Goal: Navigation & Orientation: Find specific page/section

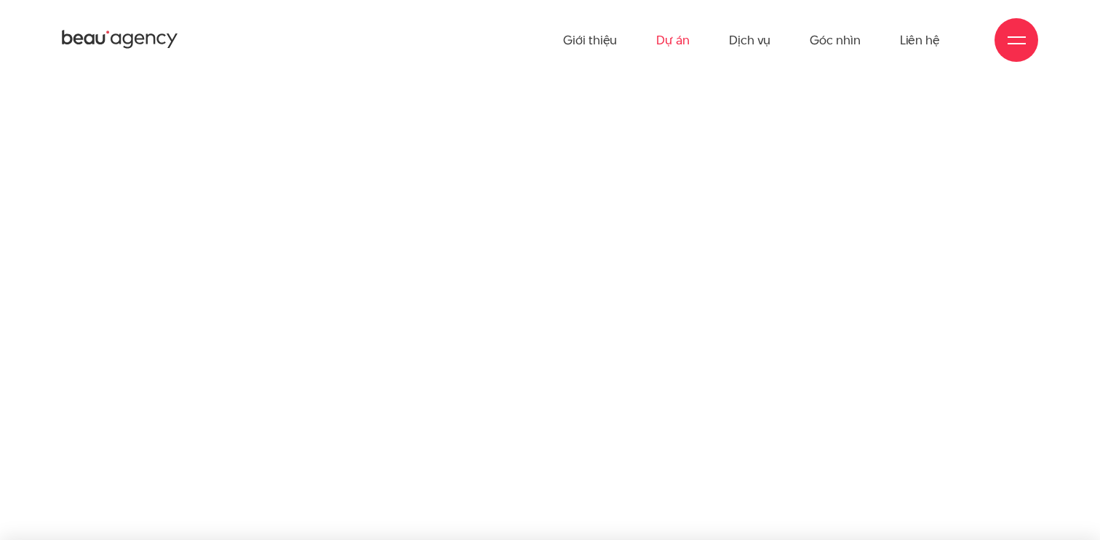
click at [688, 32] on link "Dự án" at bounding box center [672, 40] width 33 height 80
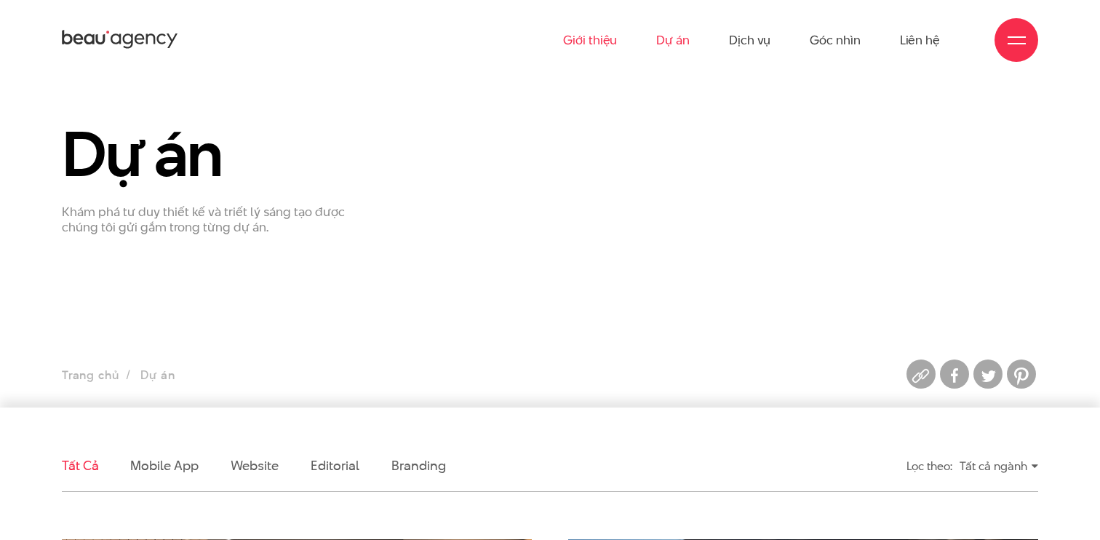
click at [593, 37] on link "Giới thiệu" at bounding box center [590, 40] width 54 height 80
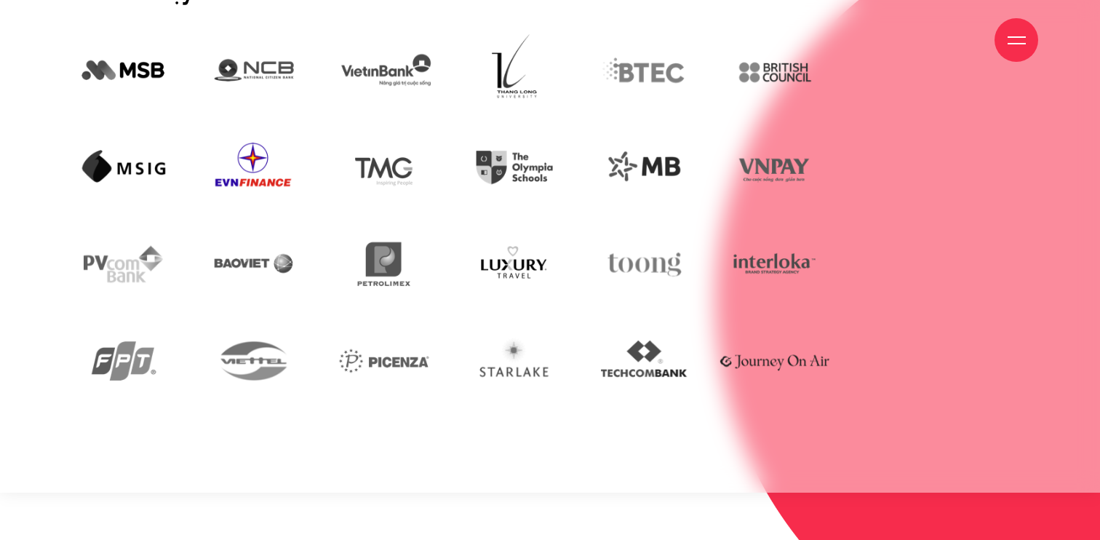
scroll to position [3342, 0]
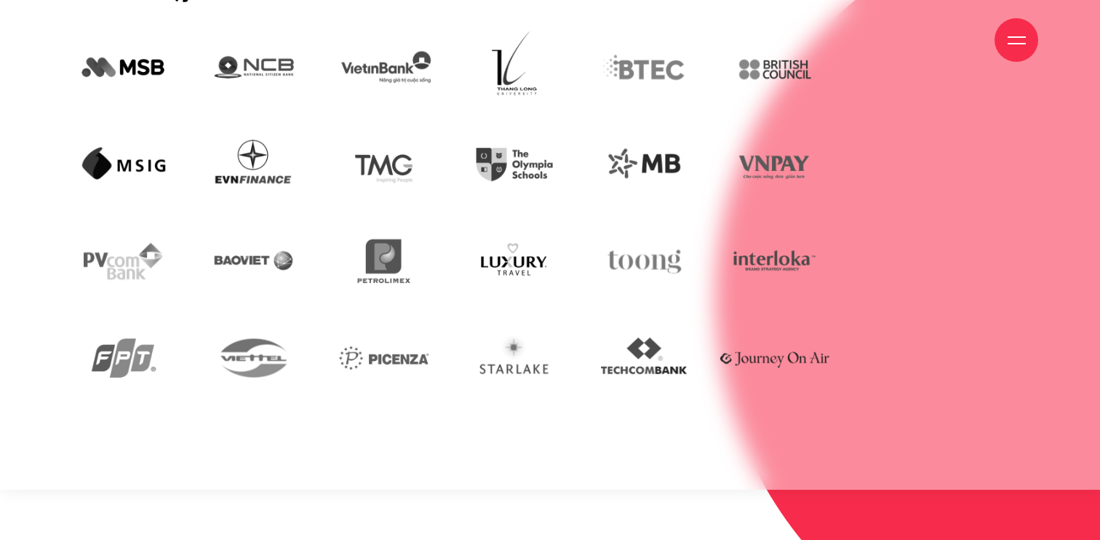
click at [170, 75] on div "Giới thiệu Dự án Dịch vụ Góc nhìn Liên hệ" at bounding box center [550, 40] width 977 height 80
click at [131, 41] on div "Giới thiệu Dự án Dịch vụ Góc nhìn Liên hệ" at bounding box center [550, 40] width 977 height 80
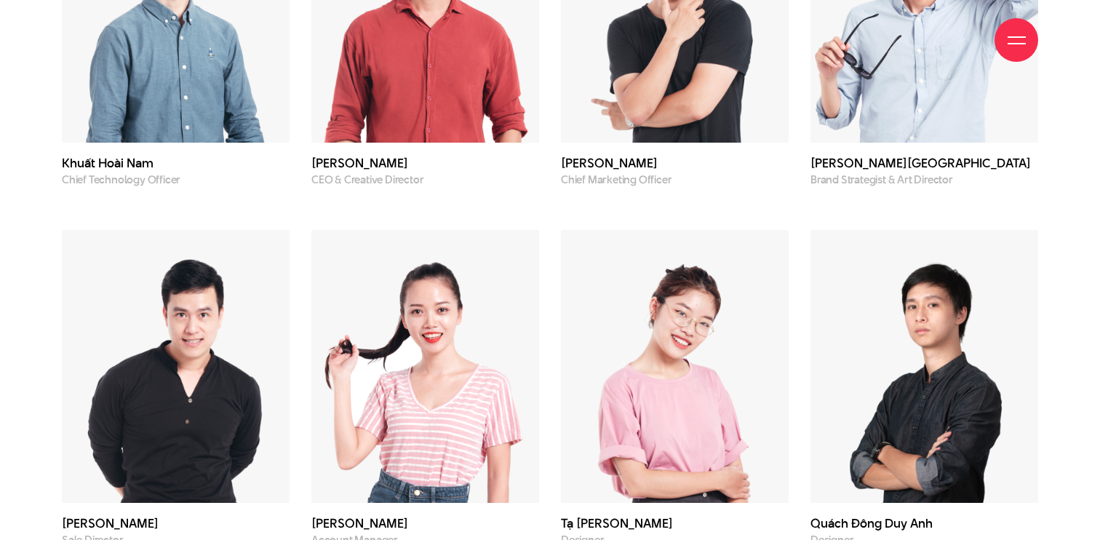
scroll to position [4374, 0]
